Goal: Task Accomplishment & Management: Manage account settings

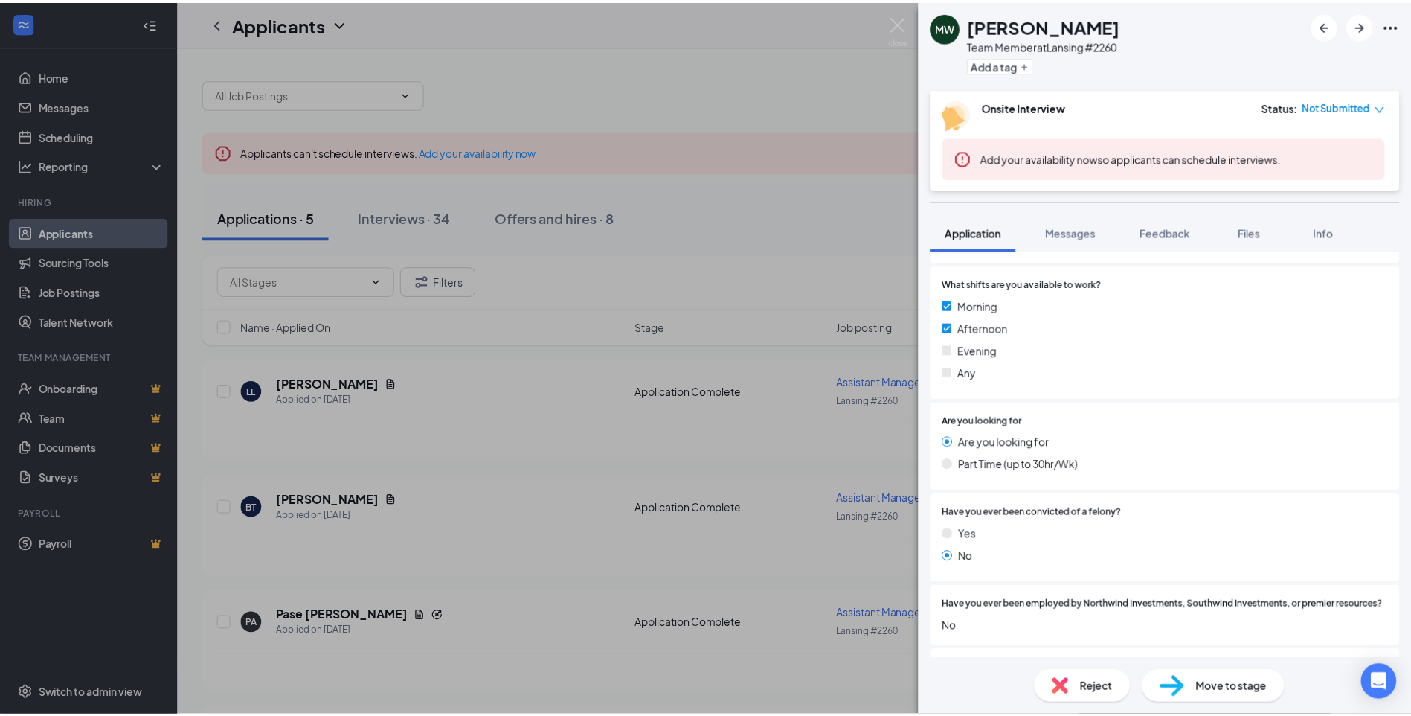
scroll to position [670, 0]
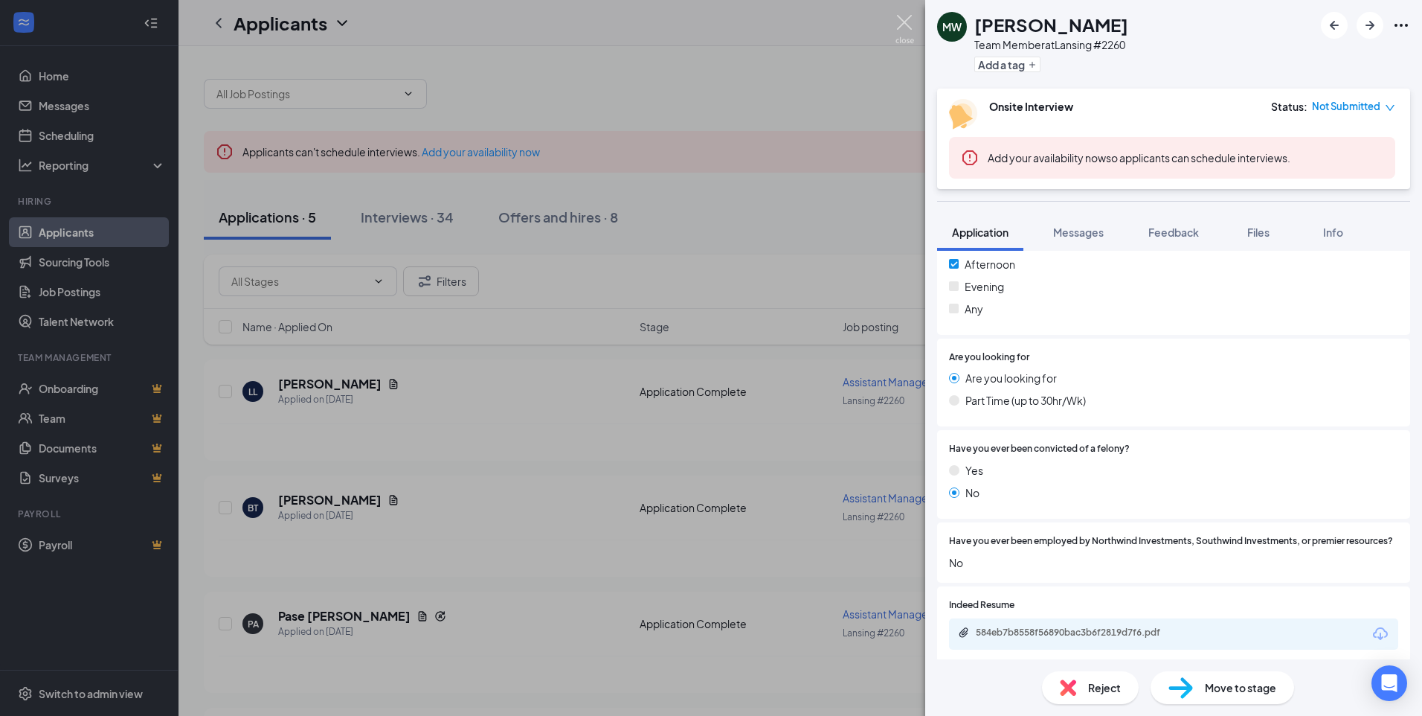
click at [899, 22] on img at bounding box center [905, 29] width 19 height 29
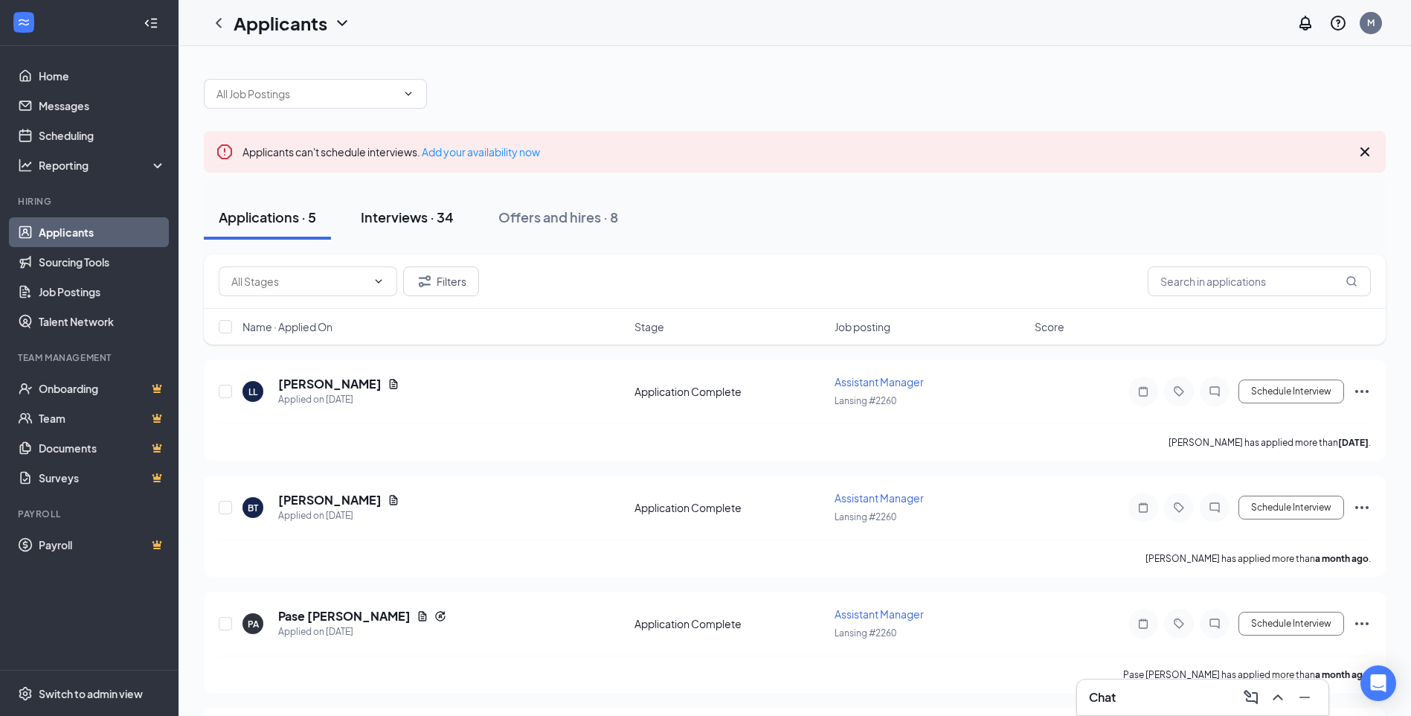
click at [387, 218] on div "Interviews · 34" at bounding box center [407, 217] width 93 height 19
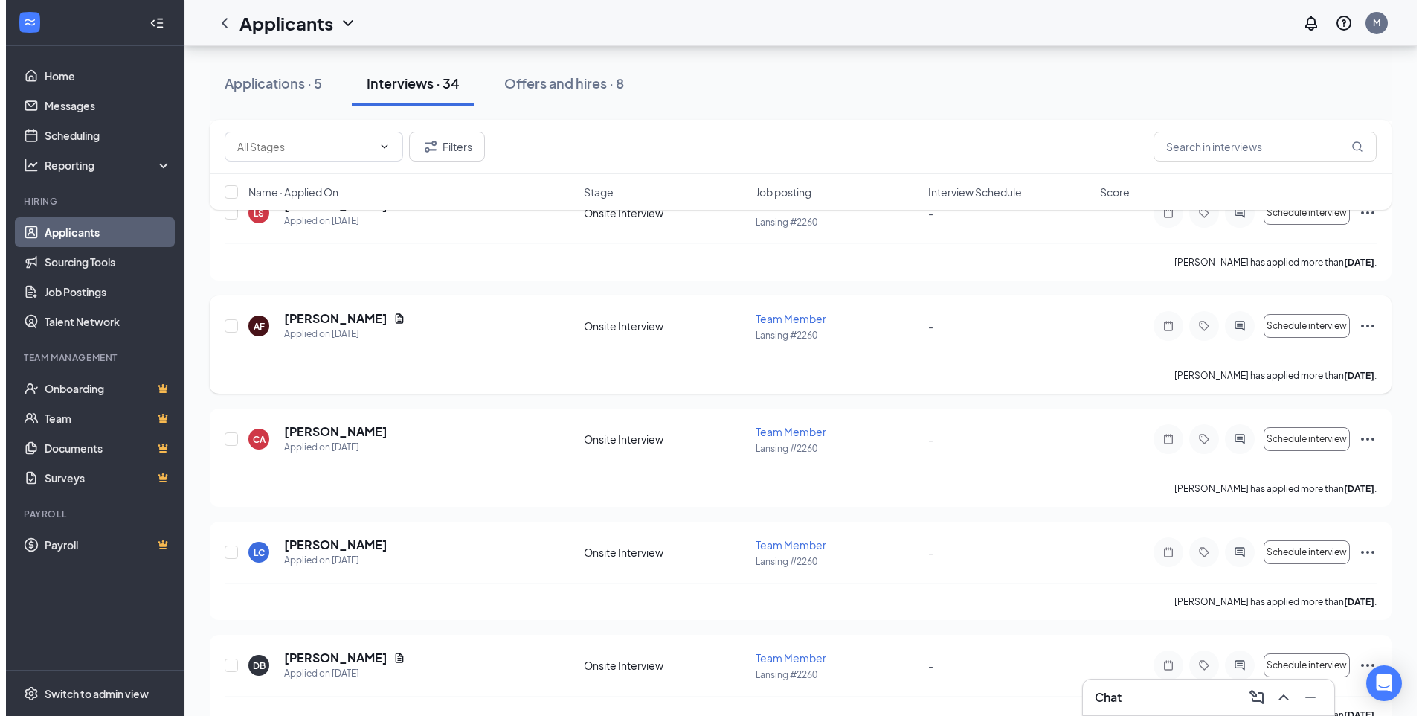
scroll to position [744, 0]
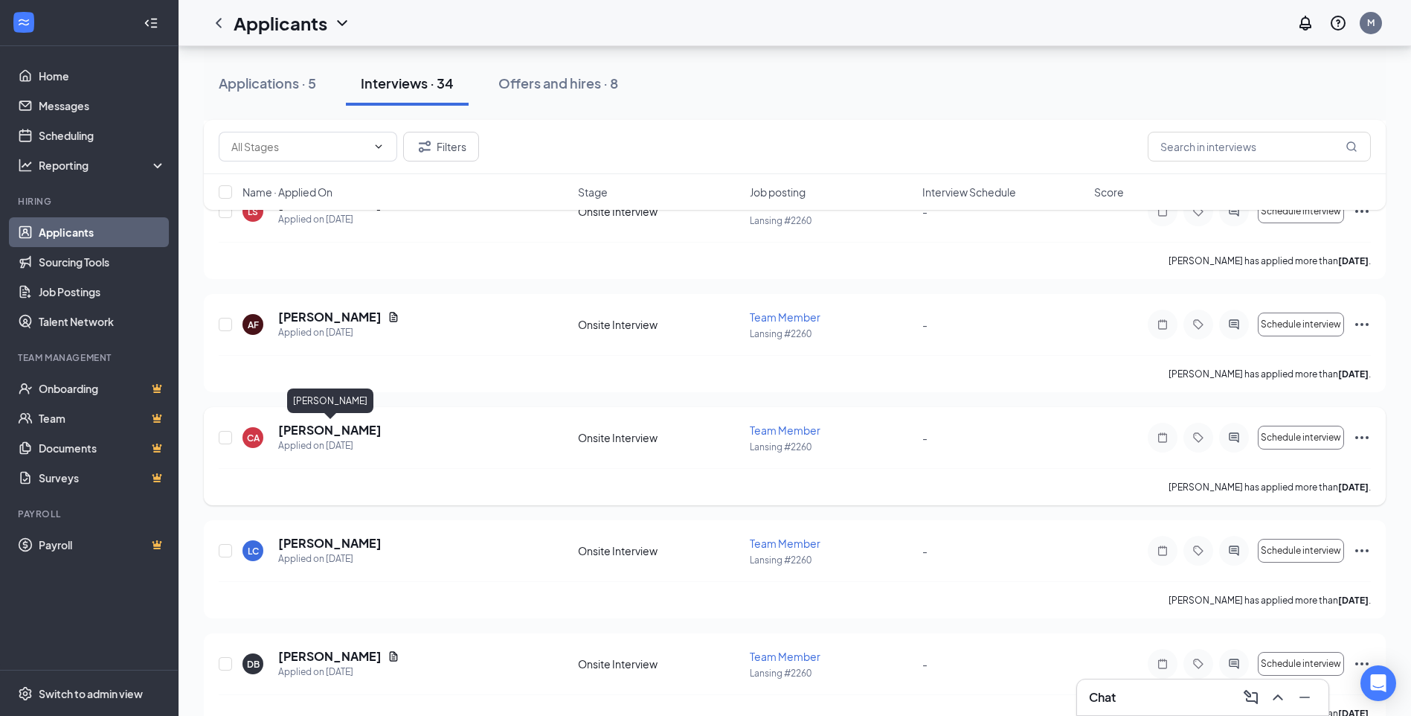
click at [380, 430] on h5 "[PERSON_NAME]" at bounding box center [329, 430] width 103 height 16
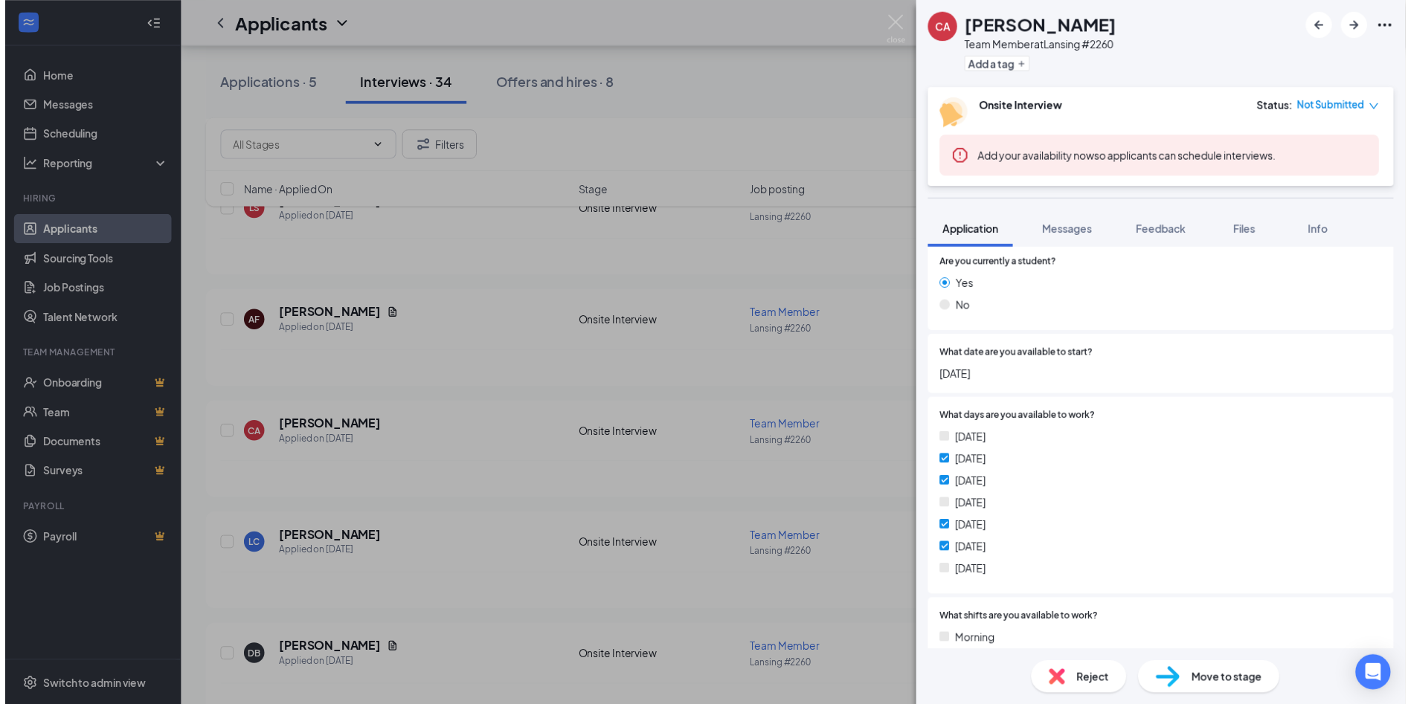
scroll to position [221, 0]
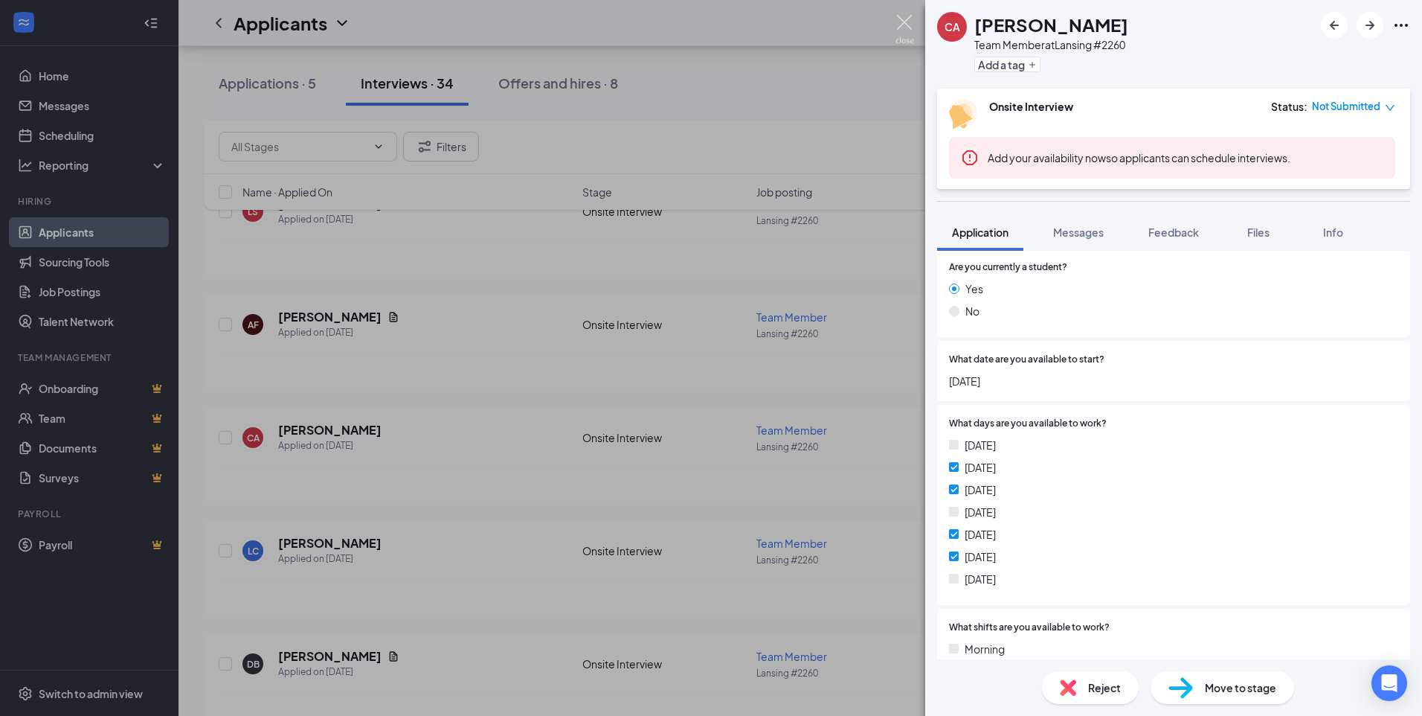
click at [904, 17] on img at bounding box center [905, 29] width 19 height 29
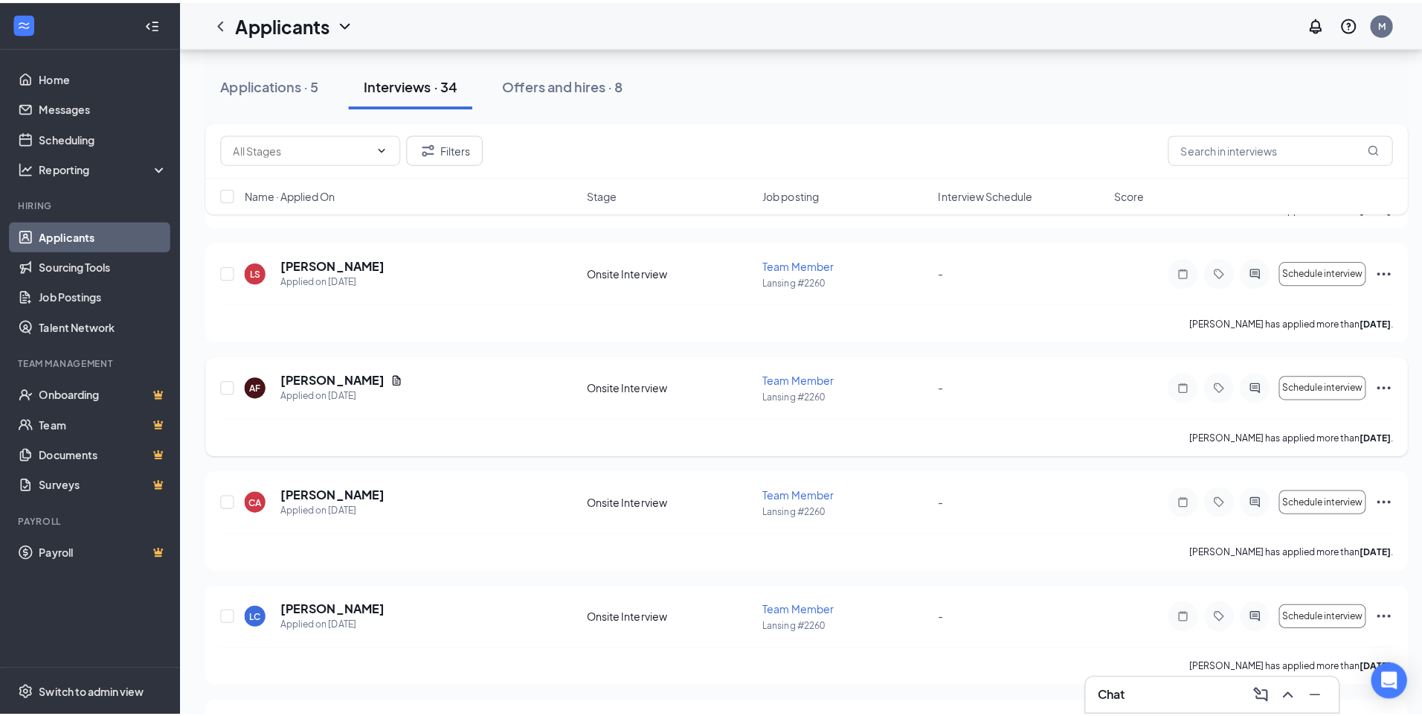
scroll to position [521, 0]
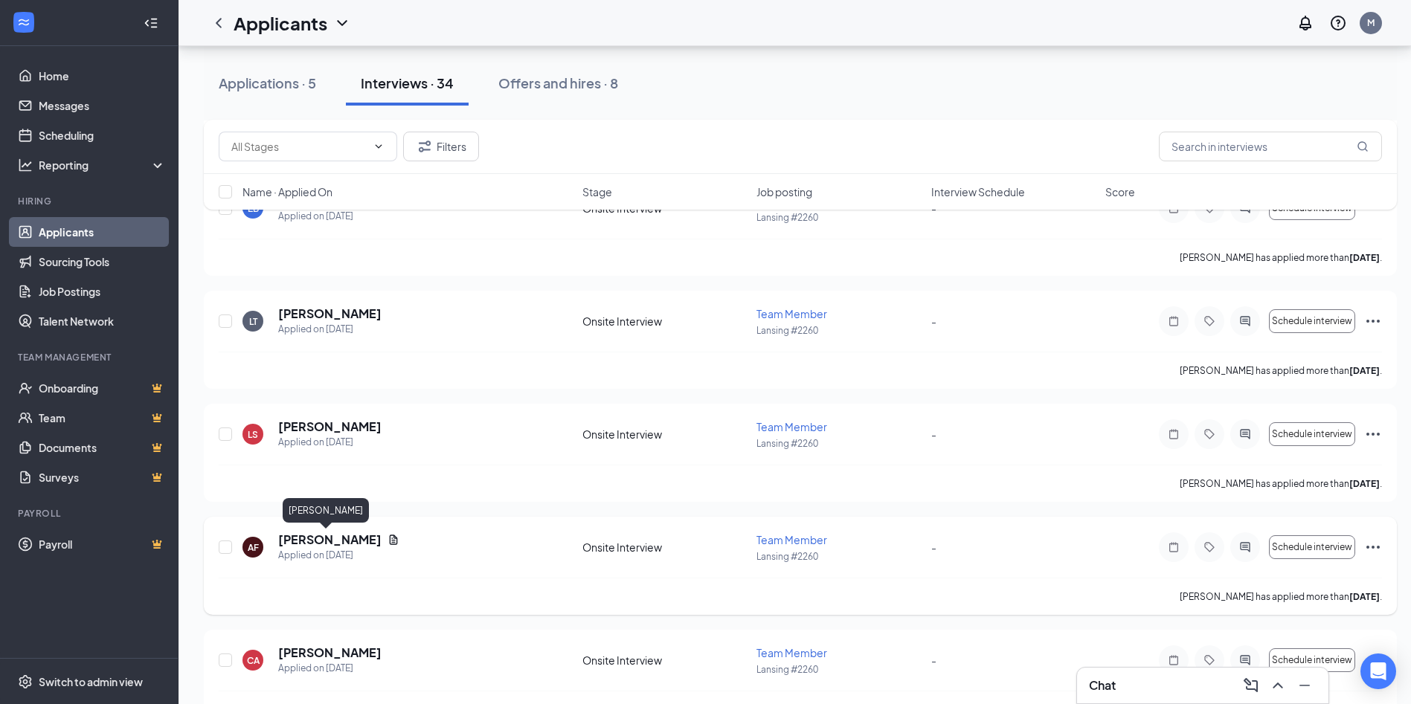
click at [306, 539] on h5 "[PERSON_NAME]" at bounding box center [329, 540] width 103 height 16
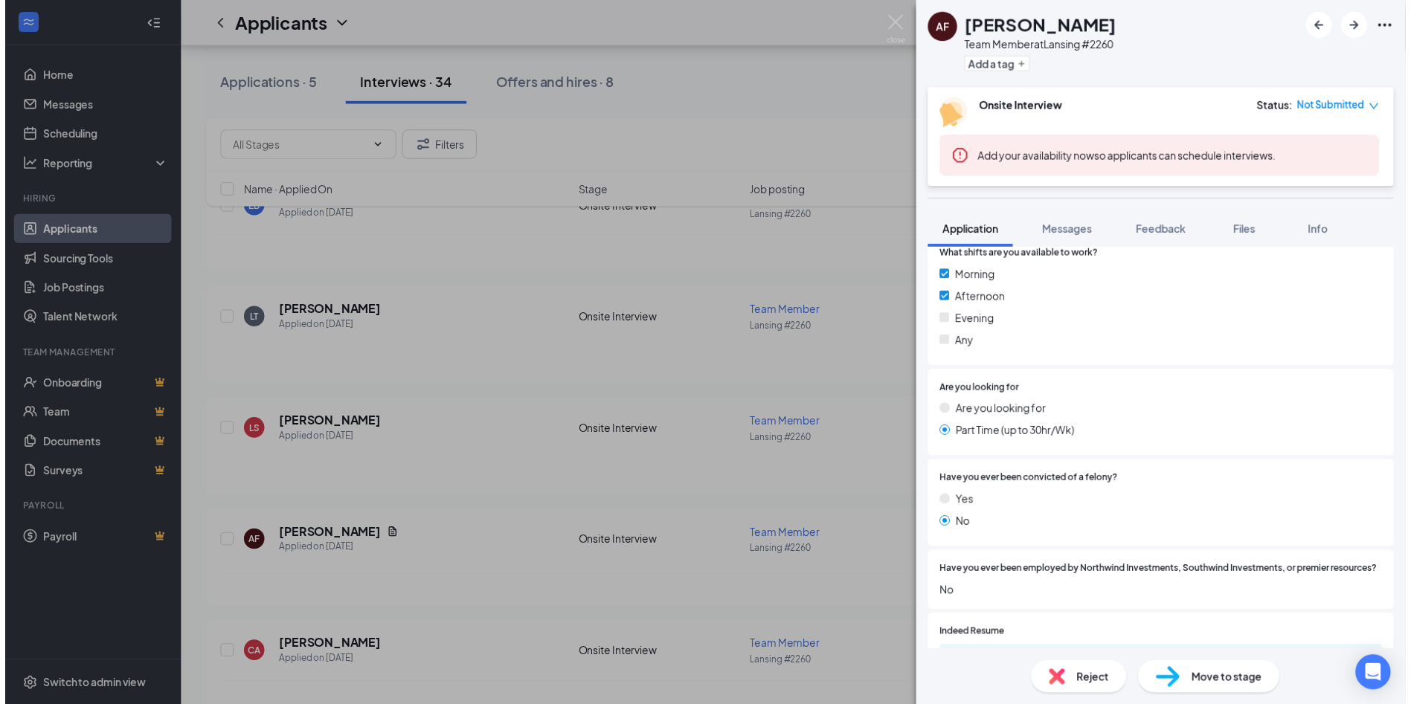
scroll to position [670, 0]
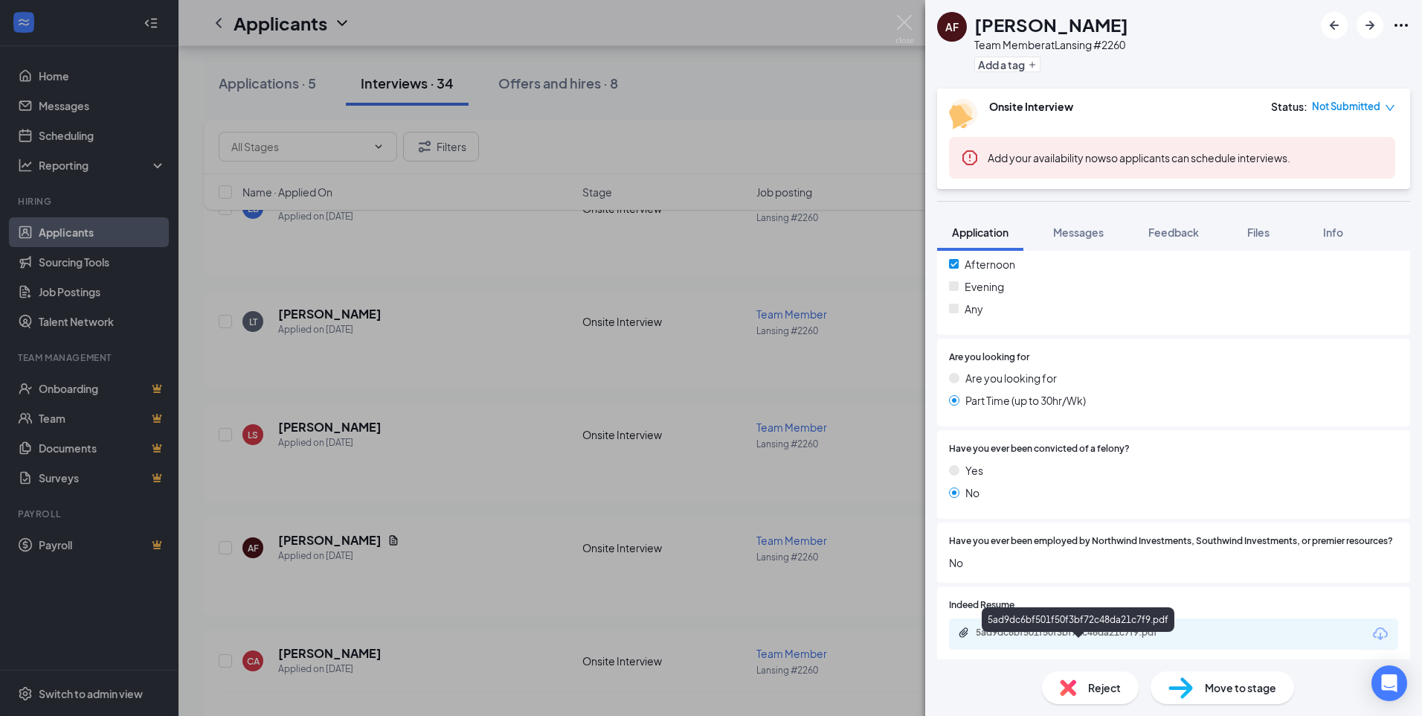
click at [1076, 638] on div "5ad9dc6bf501f50f3bf72c48da21c7f9.pdf" at bounding box center [1080, 632] width 208 height 12
click at [904, 24] on img at bounding box center [905, 29] width 19 height 29
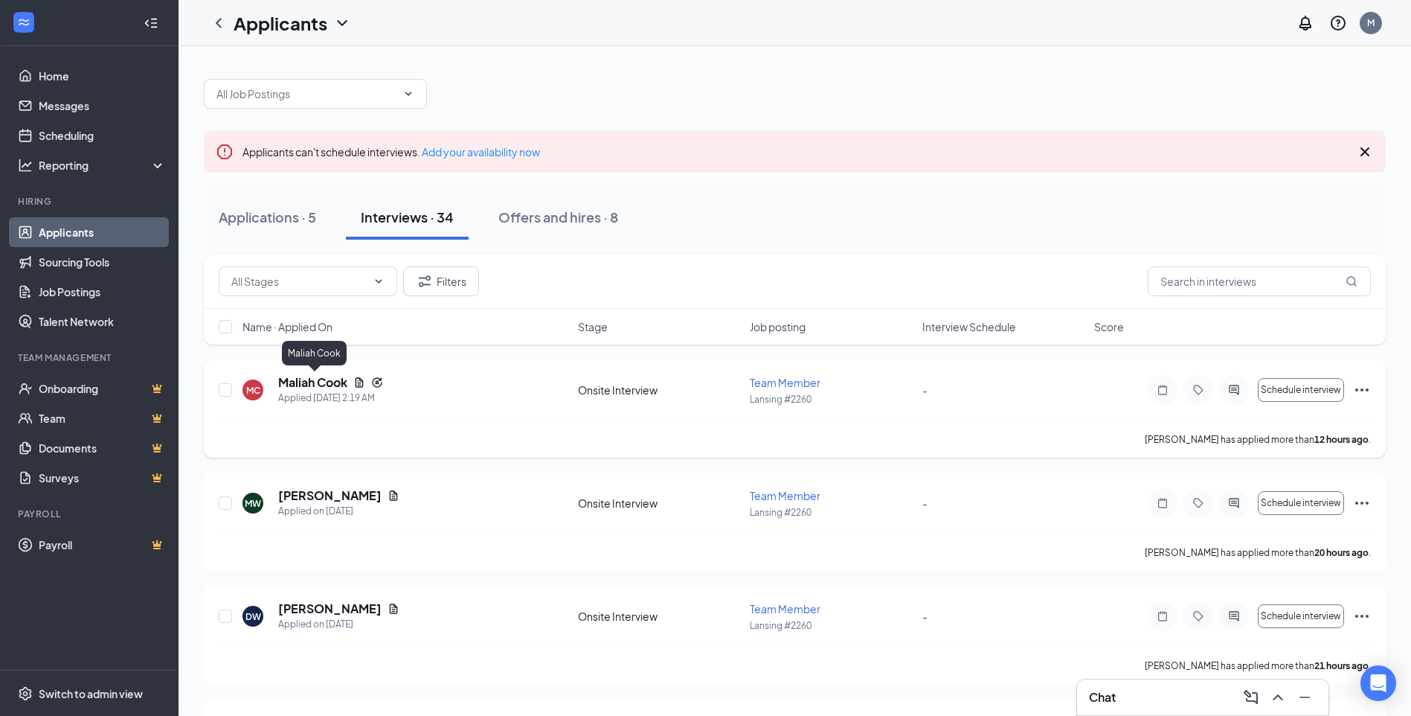
click at [334, 383] on h5 "Maliah Cook" at bounding box center [312, 382] width 69 height 16
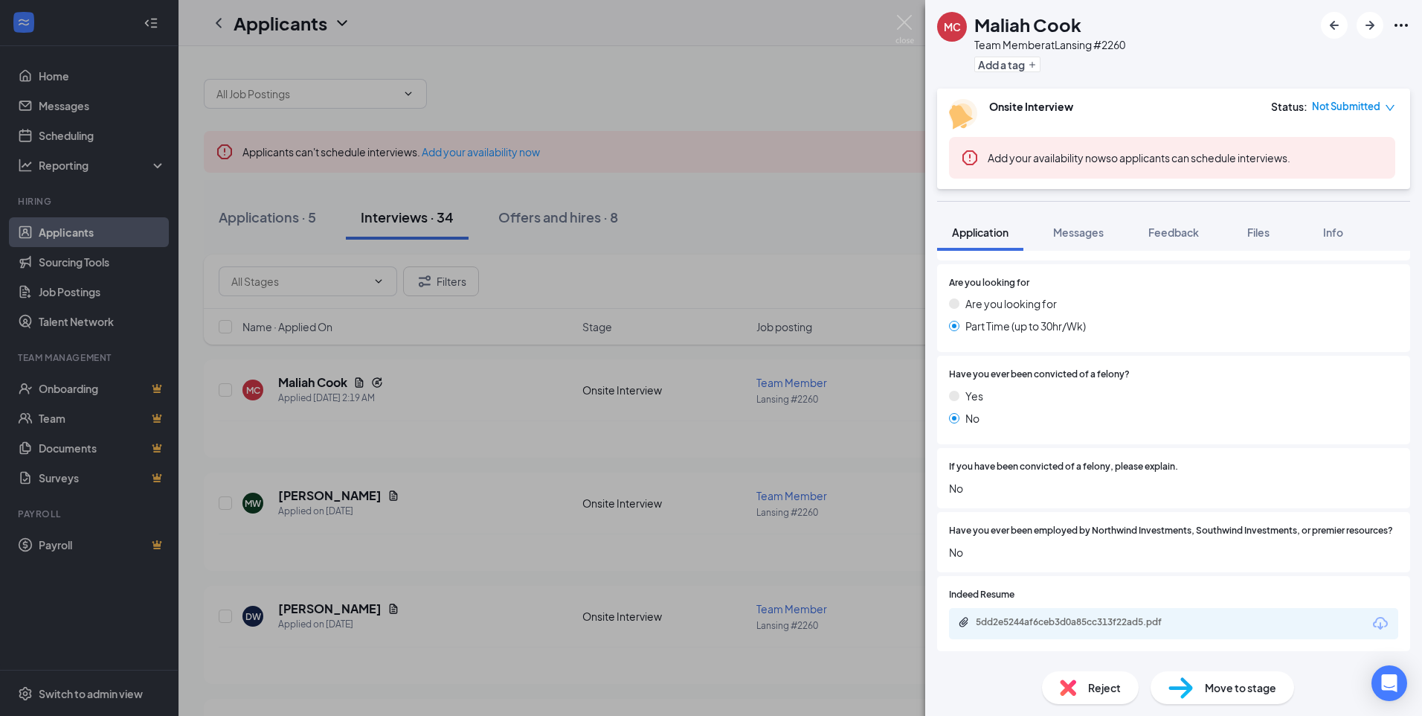
scroll to position [818, 0]
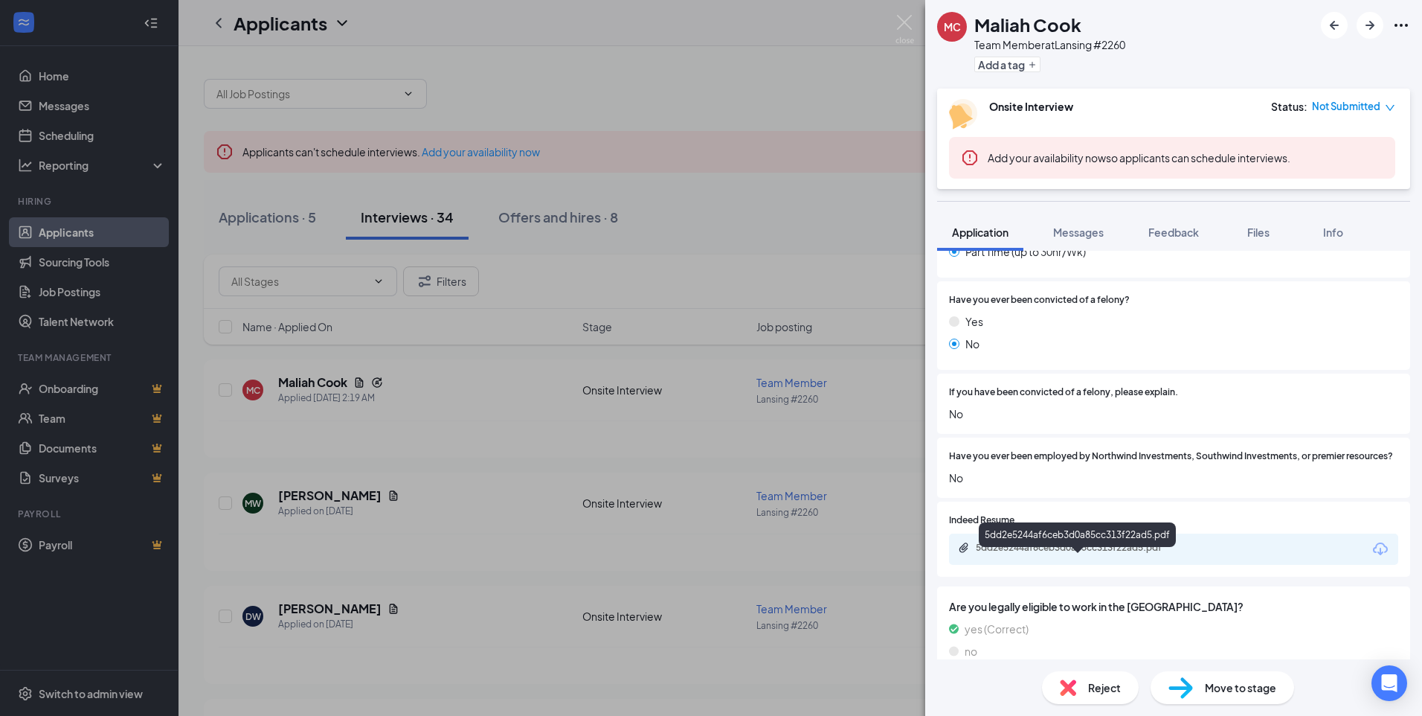
click at [1074, 553] on div "5dd2e5244af6ceb3d0a85cc313f22ad5.pdf" at bounding box center [1080, 548] width 208 height 12
